Goal: Task Accomplishment & Management: Manage account settings

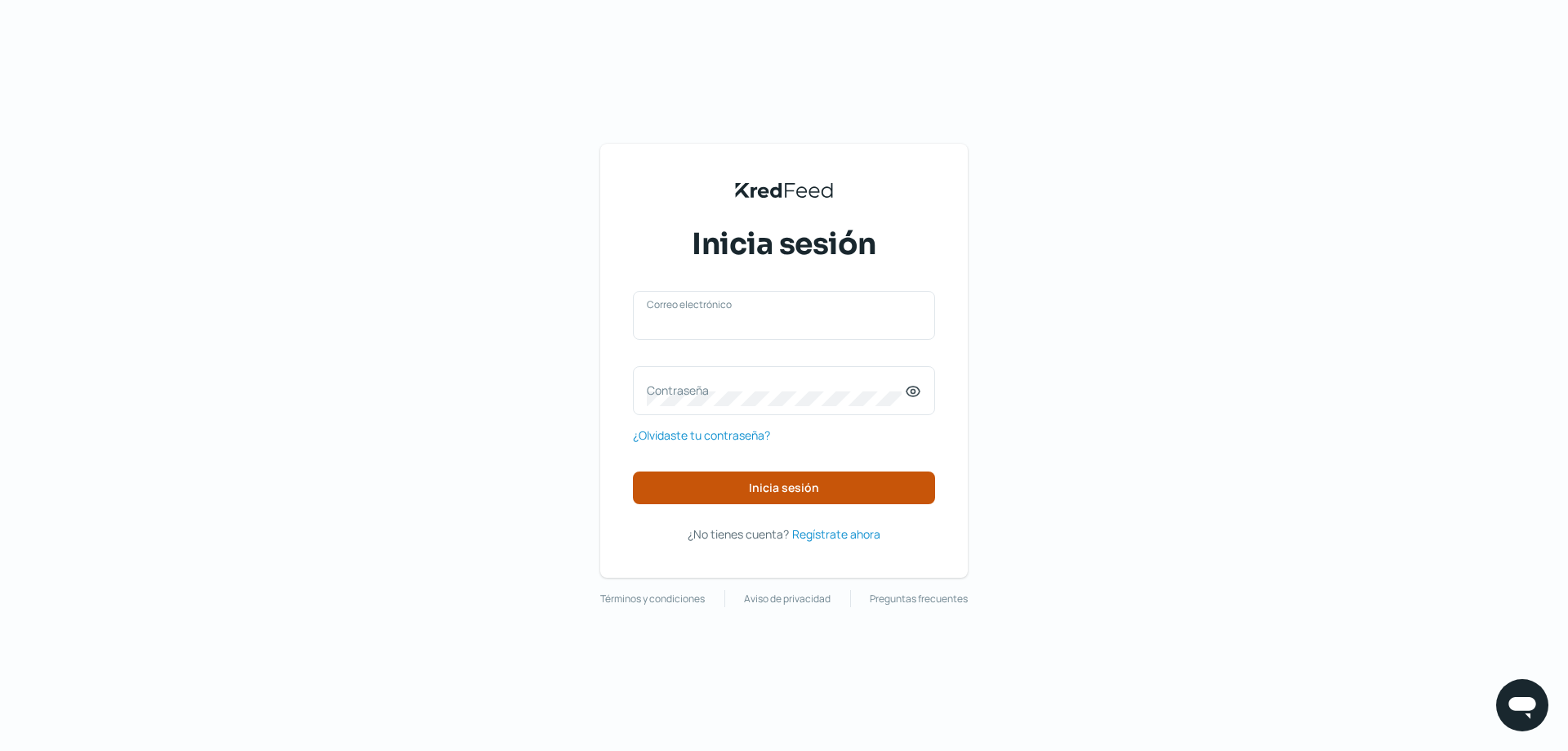
type input "[EMAIL_ADDRESS][DOMAIN_NAME]"
click at [745, 484] on button "Inicia sesión" at bounding box center [784, 488] width 303 height 33
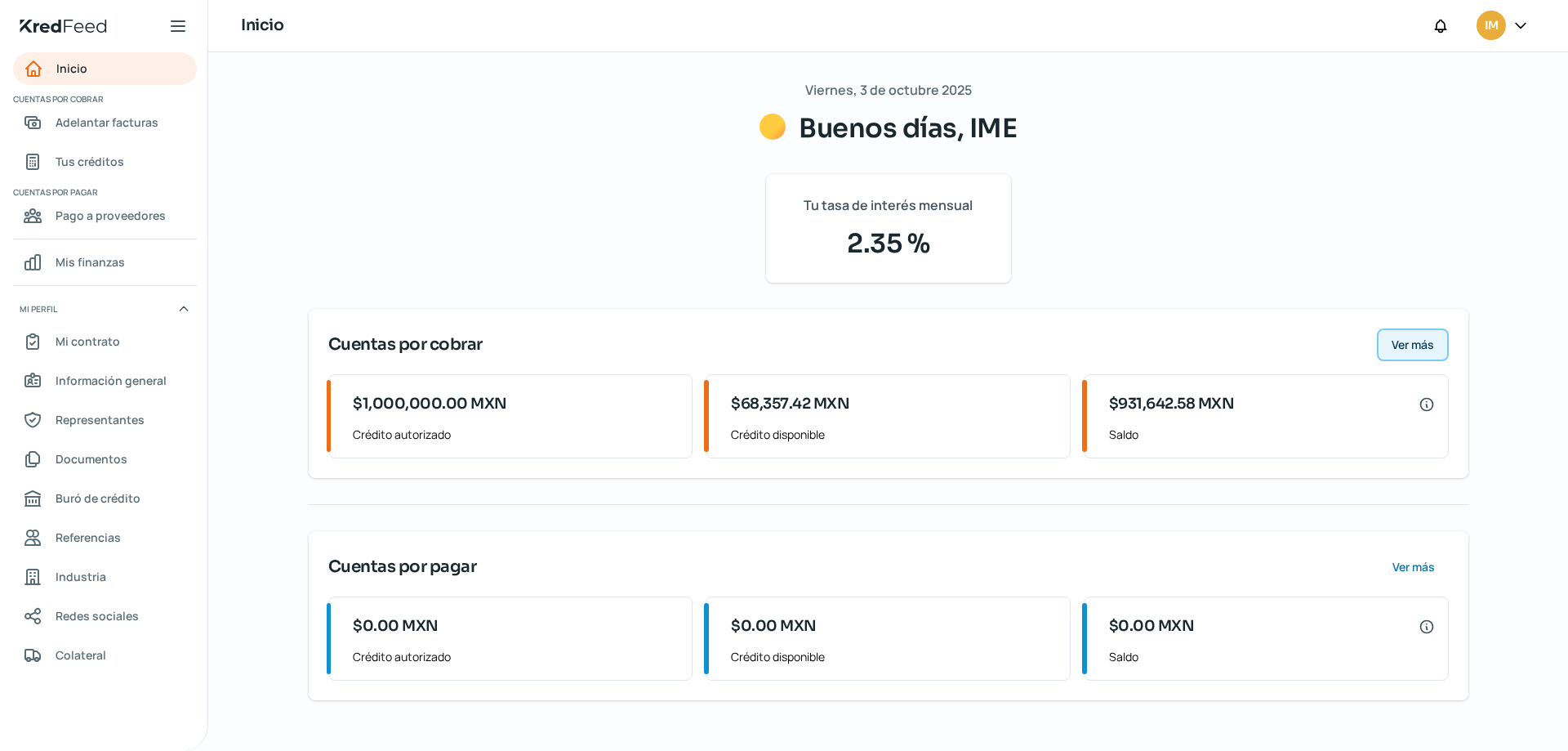
click at [1428, 339] on span "Ver más" at bounding box center [1413, 345] width 43 height 12
